Goal: Check status: Check status

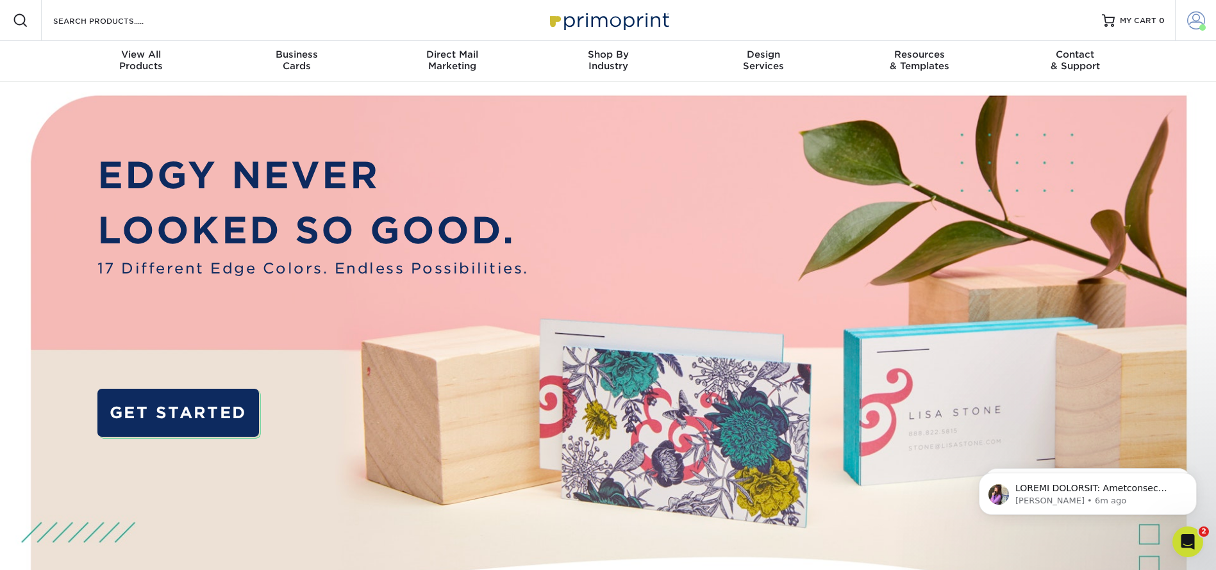
click at [1199, 20] on span at bounding box center [1196, 21] width 18 height 18
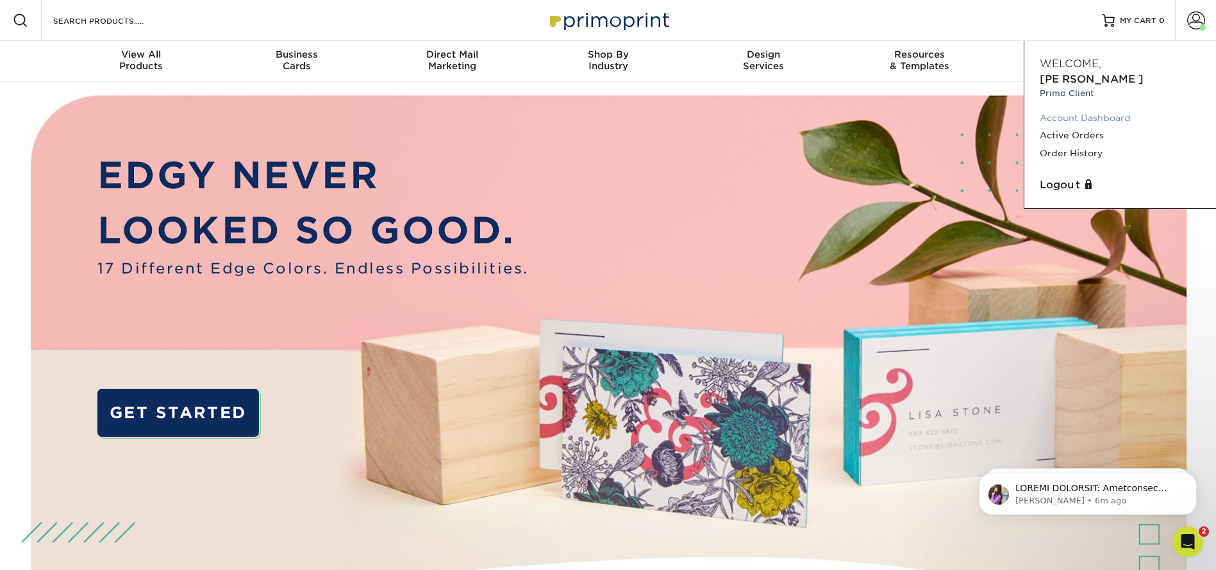
click at [1081, 110] on link "Account Dashboard" at bounding box center [1120, 118] width 161 height 17
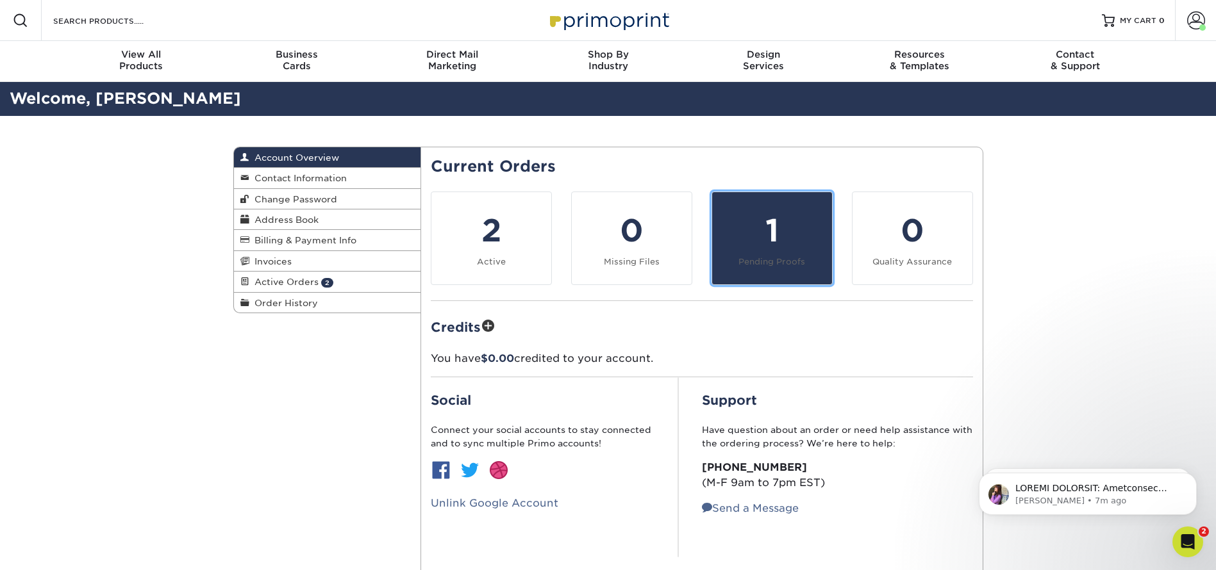
click at [788, 228] on div "1" at bounding box center [772, 231] width 104 height 46
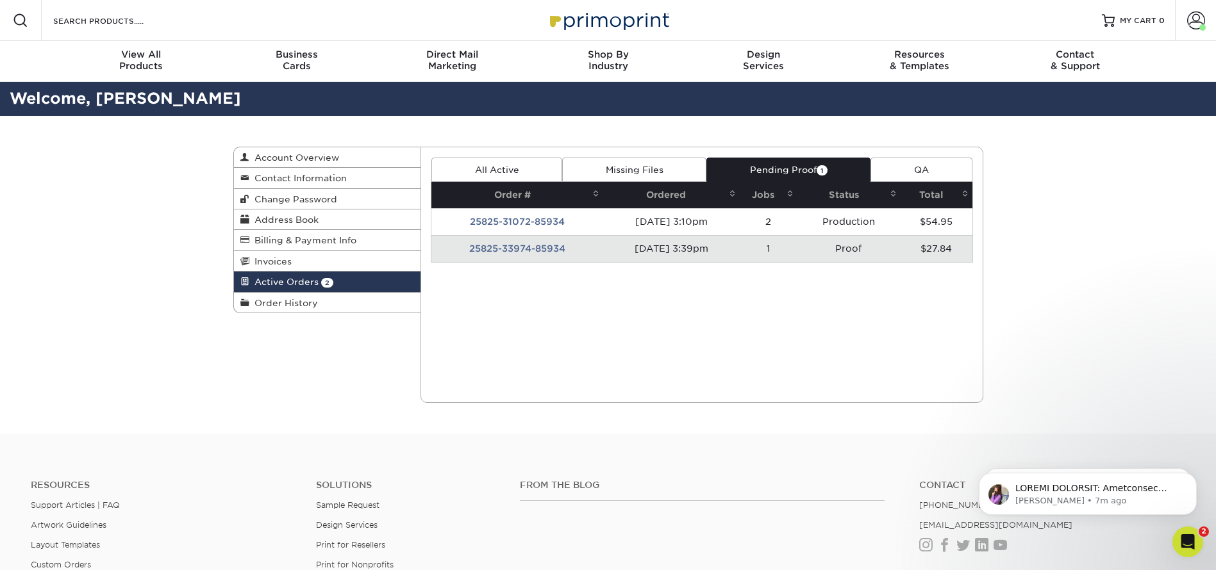
click at [495, 247] on td "25825-33974-85934" at bounding box center [517, 248] width 172 height 27
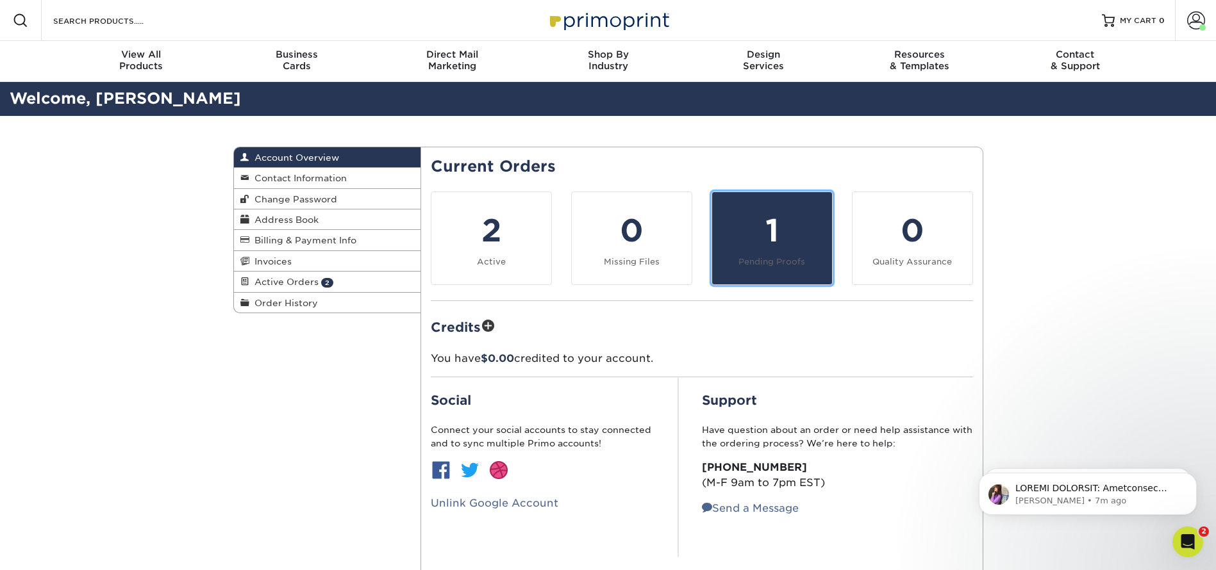
click at [805, 235] on div "1" at bounding box center [772, 231] width 104 height 46
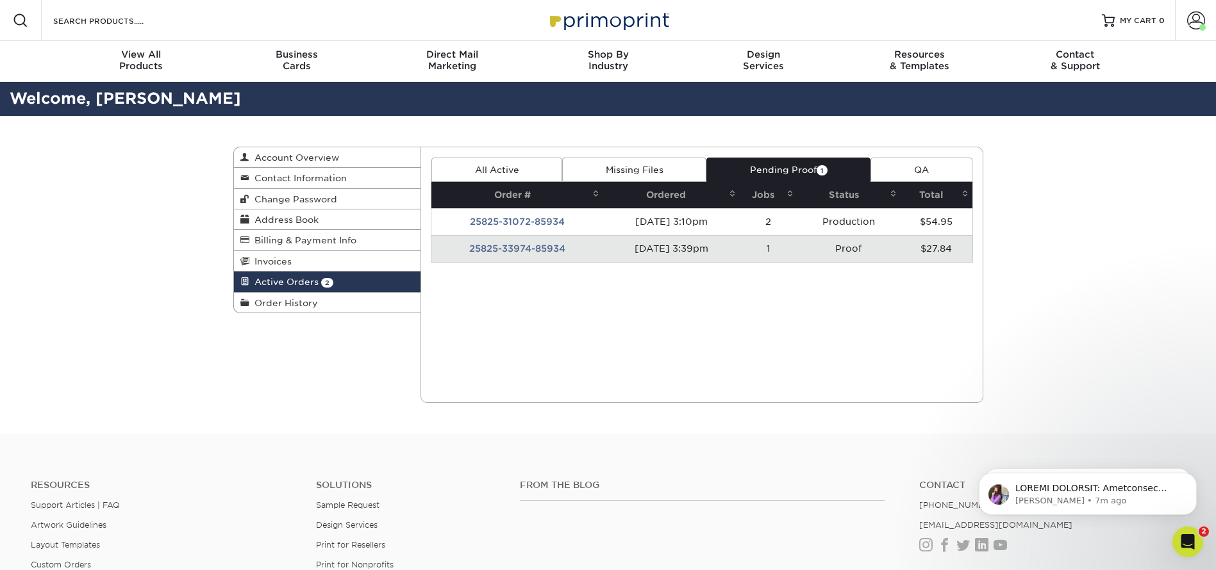
click at [508, 245] on td "25825-33974-85934" at bounding box center [517, 248] width 172 height 27
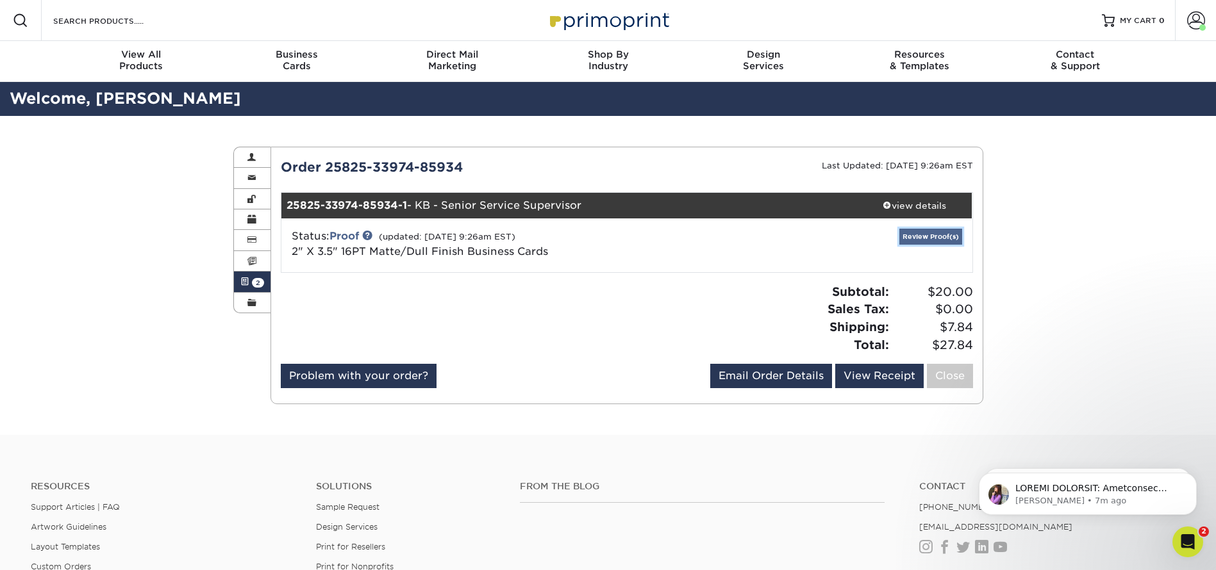
click at [940, 235] on link "Review Proof(s)" at bounding box center [930, 237] width 63 height 16
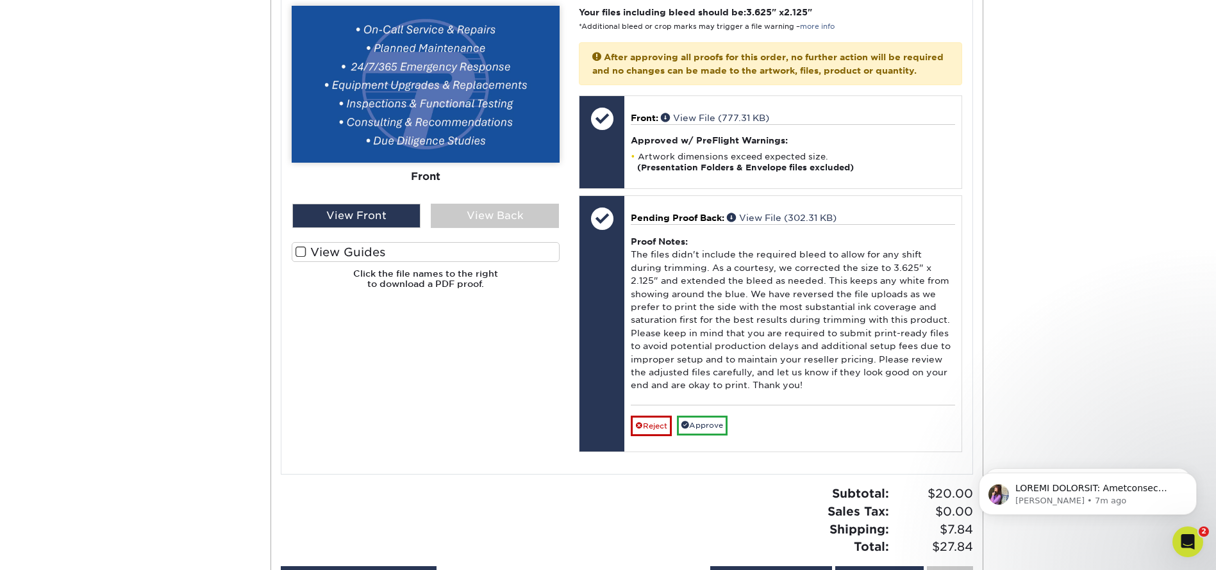
scroll to position [385, 0]
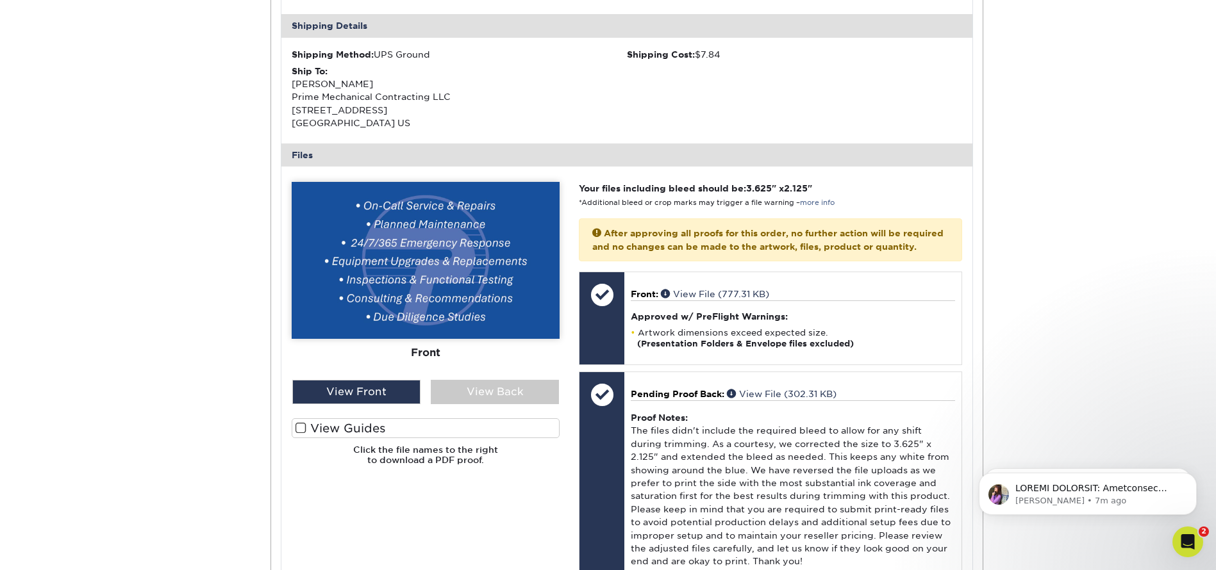
click at [467, 262] on img at bounding box center [426, 260] width 268 height 157
click at [483, 394] on div "View Back" at bounding box center [495, 392] width 128 height 24
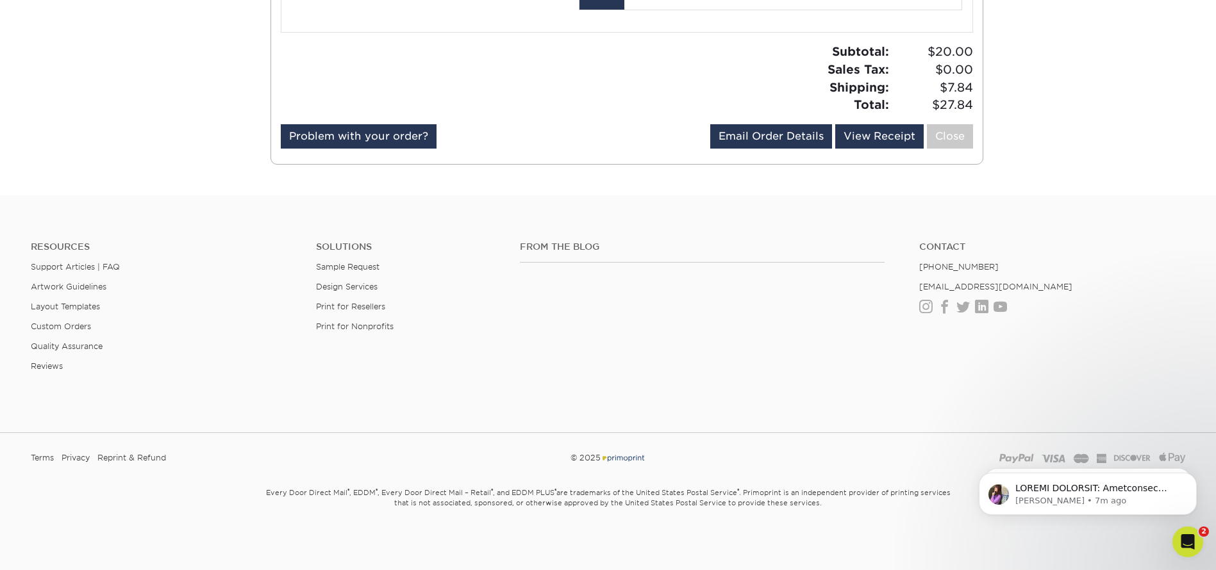
scroll to position [824, 0]
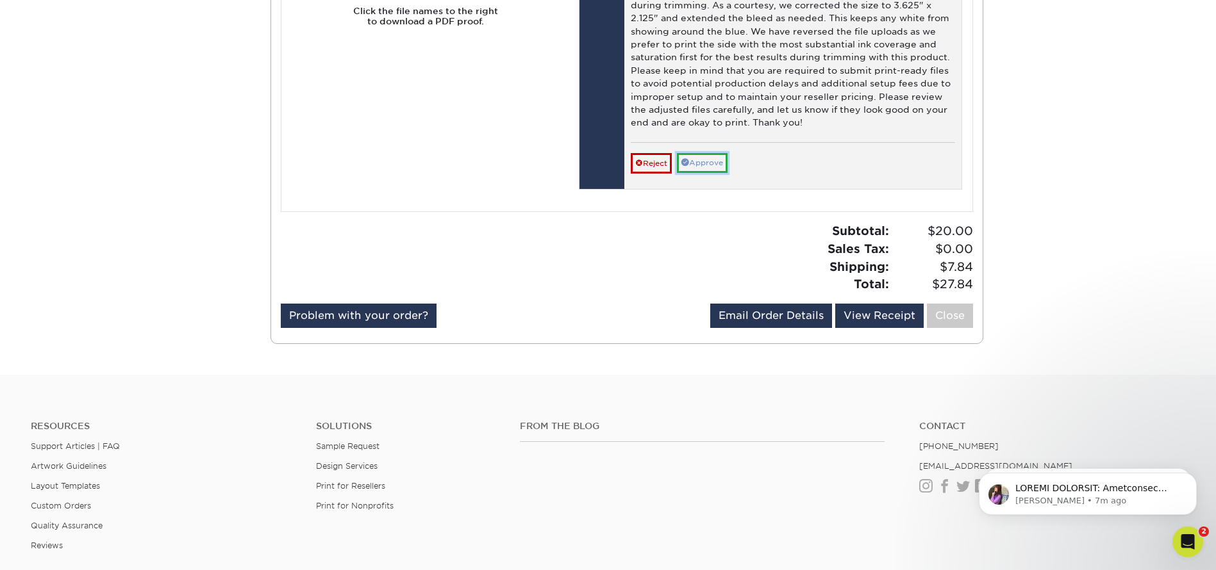
click at [711, 173] on link "Approve" at bounding box center [702, 163] width 51 height 20
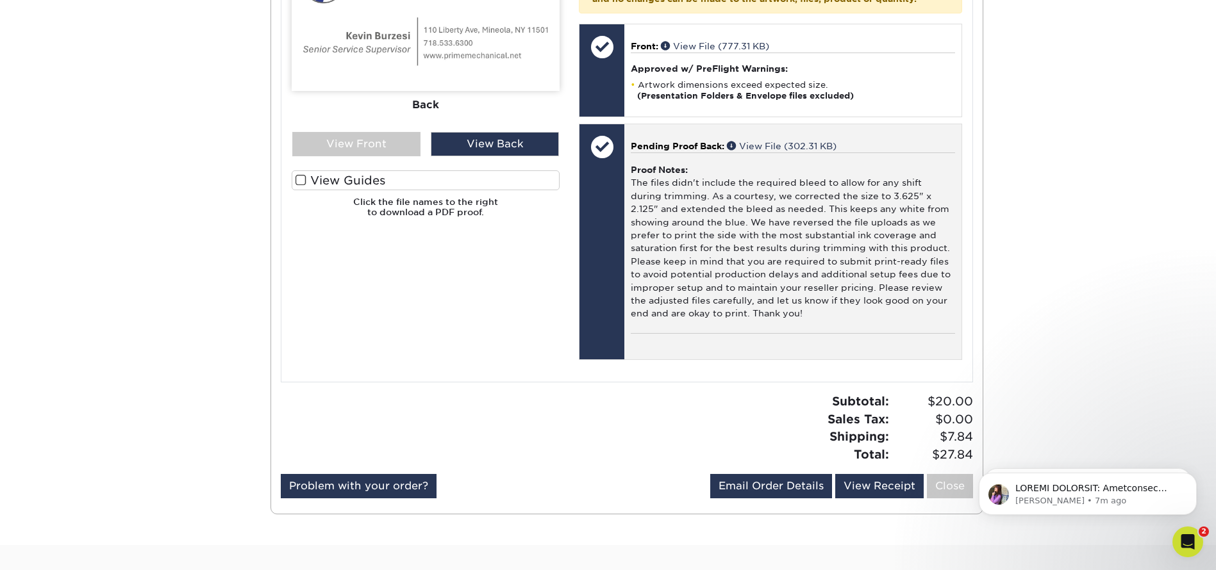
scroll to position [727, 0]
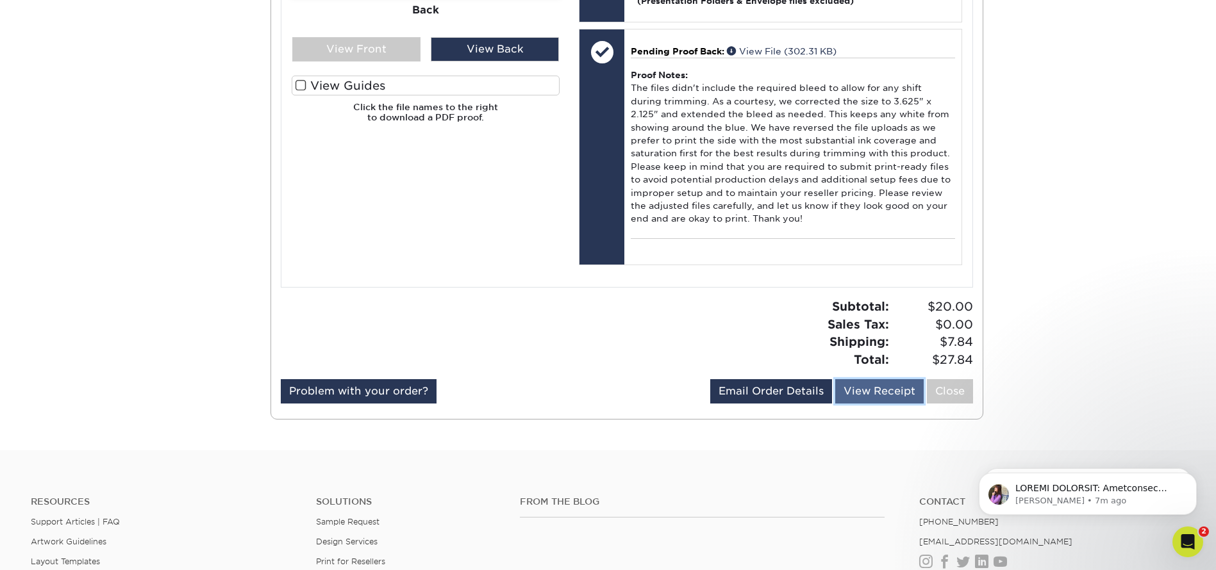
click at [877, 401] on link "View Receipt" at bounding box center [879, 391] width 88 height 24
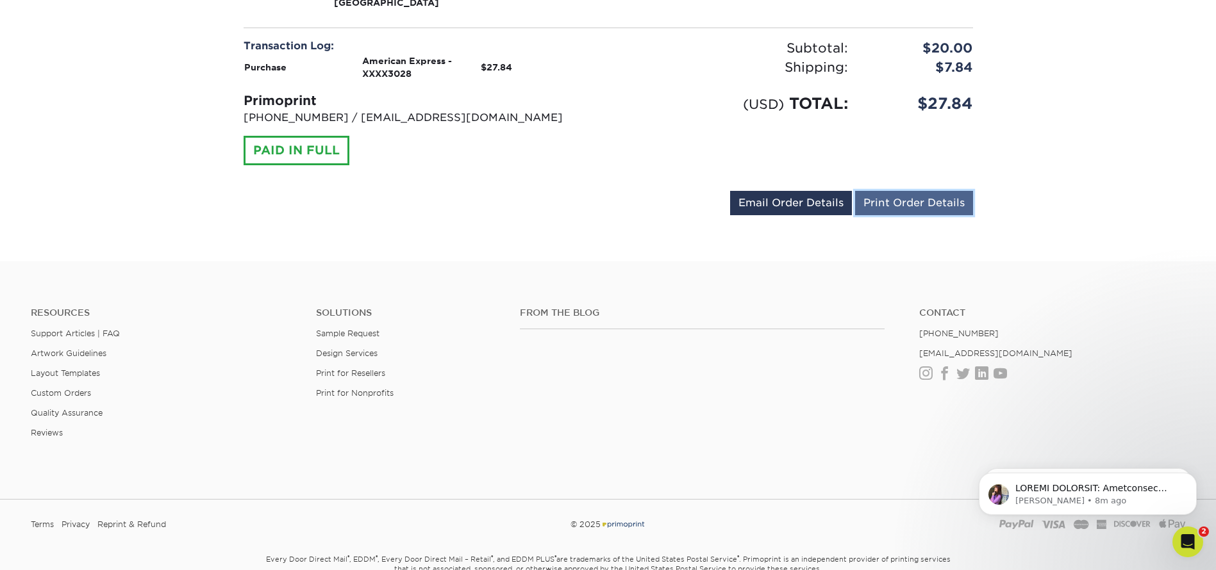
click at [924, 203] on link "Print Order Details" at bounding box center [914, 203] width 118 height 24
